Goal: Information Seeking & Learning: Learn about a topic

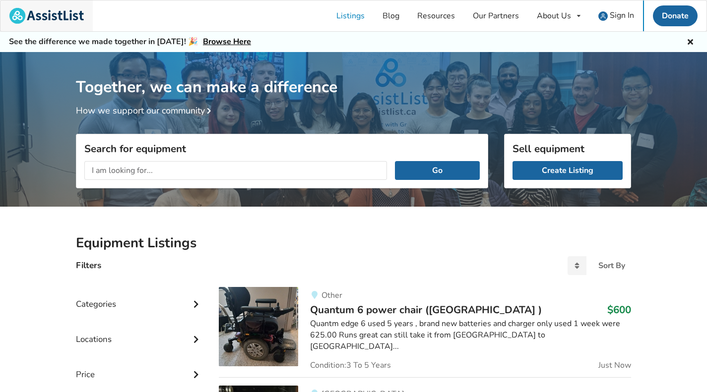
click at [43, 16] on img at bounding box center [46, 16] width 74 height 16
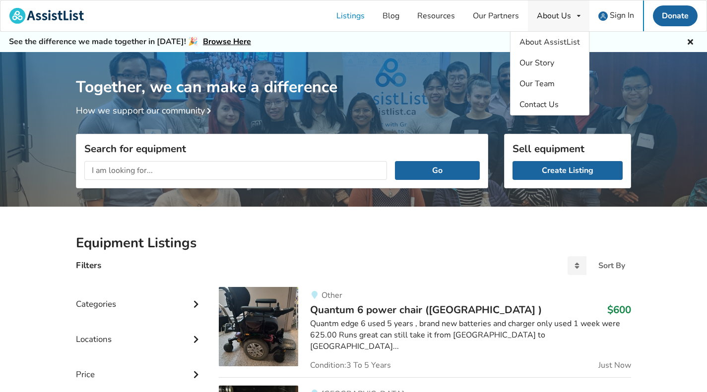
click at [550, 16] on div "About Us" at bounding box center [554, 16] width 34 height 8
click at [552, 39] on span "About AssistList" at bounding box center [549, 42] width 61 height 11
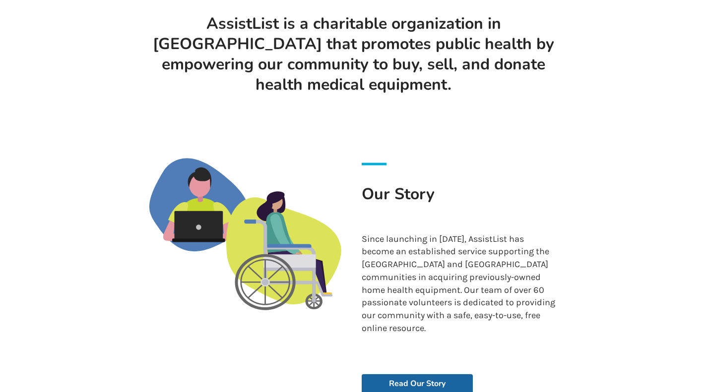
scroll to position [228, 0]
